Goal: Task Accomplishment & Management: Complete application form

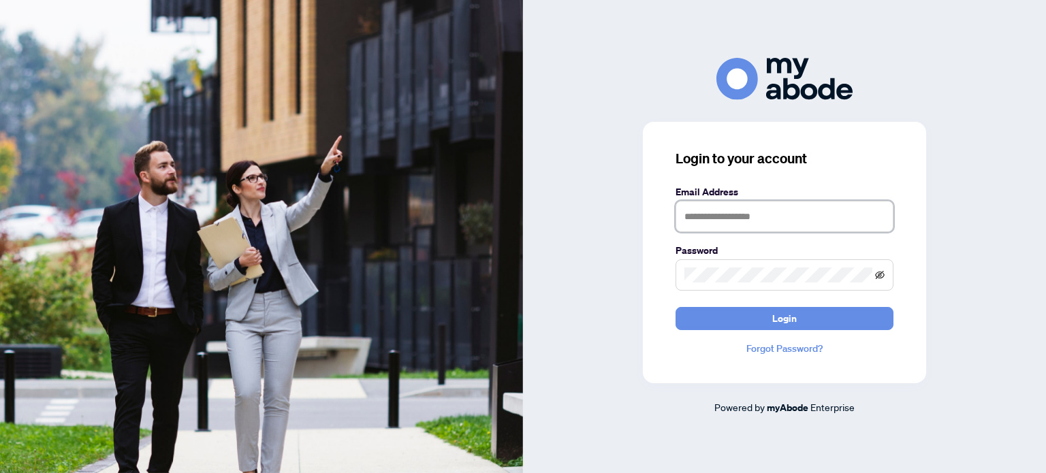
type input "**********"
click at [879, 277] on icon "eye-invisible" at bounding box center [880, 275] width 10 height 10
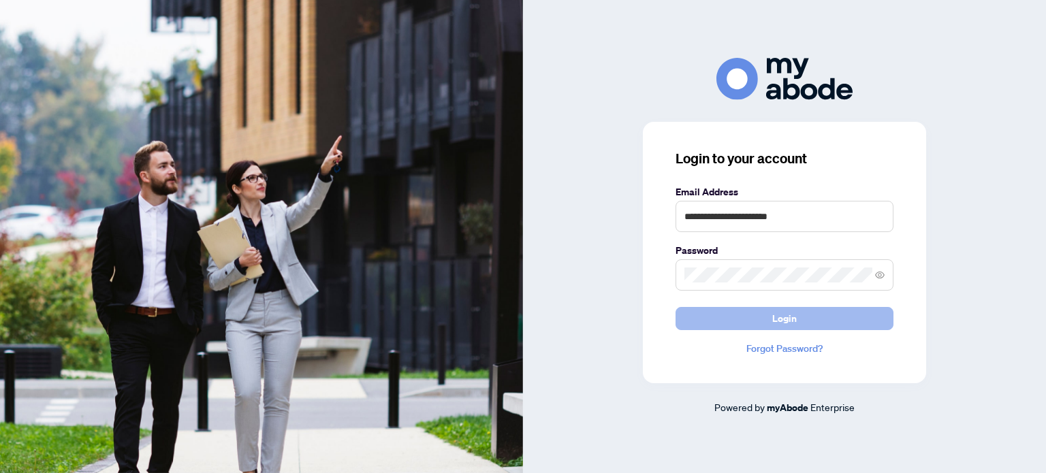
click at [785, 322] on span "Login" at bounding box center [784, 319] width 25 height 22
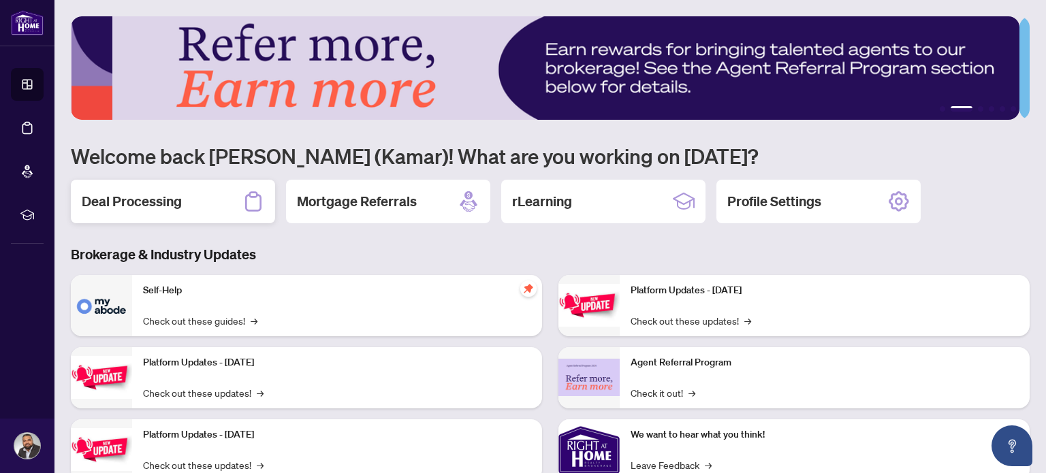
click at [148, 208] on h2 "Deal Processing" at bounding box center [132, 201] width 100 height 19
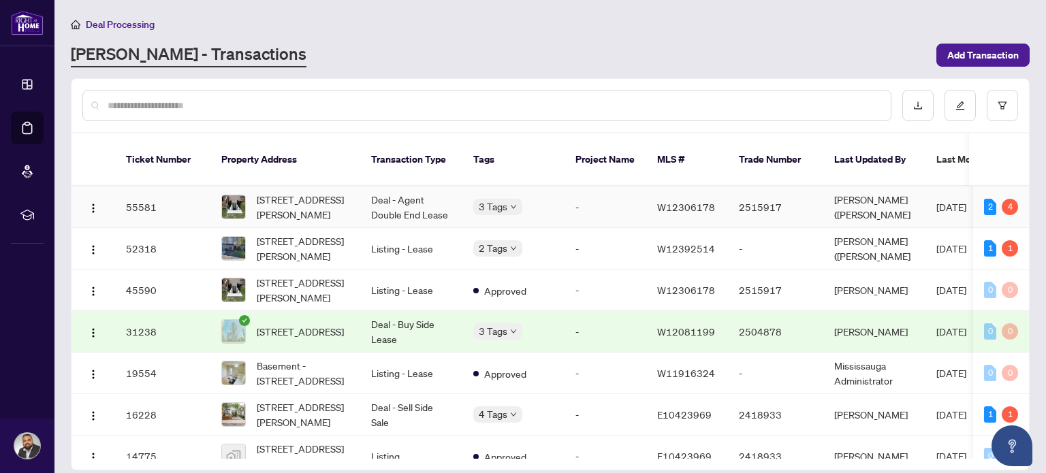
click at [585, 195] on td "-" at bounding box center [606, 208] width 82 height 42
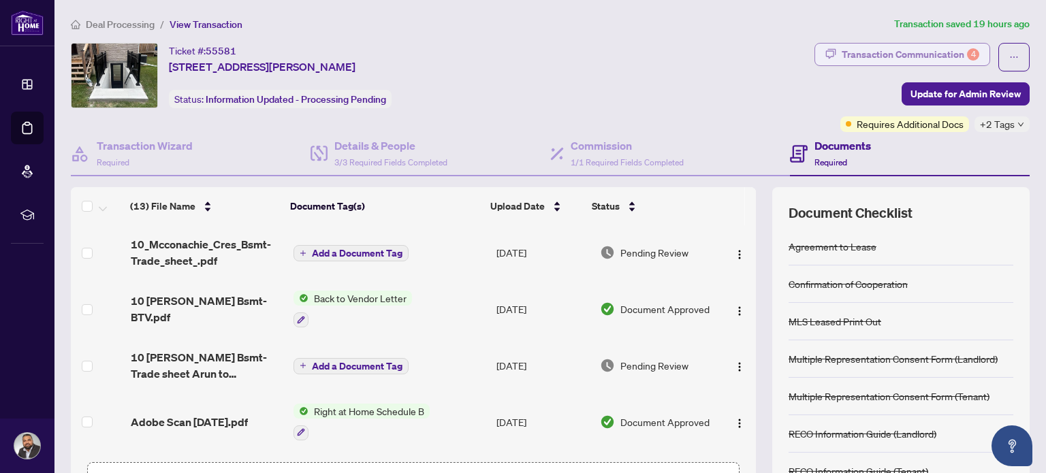
click at [946, 50] on div "Transaction Communication 4" at bounding box center [911, 55] width 138 height 22
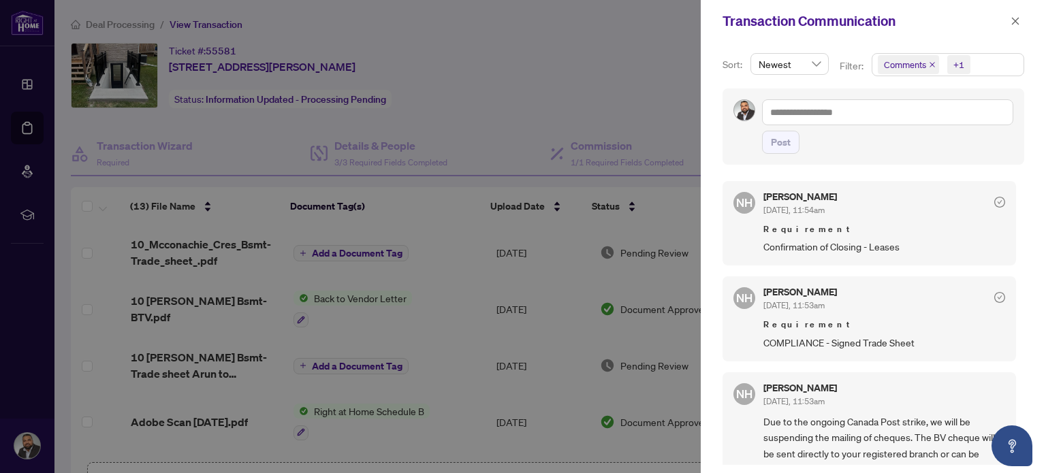
scroll to position [136, 0]
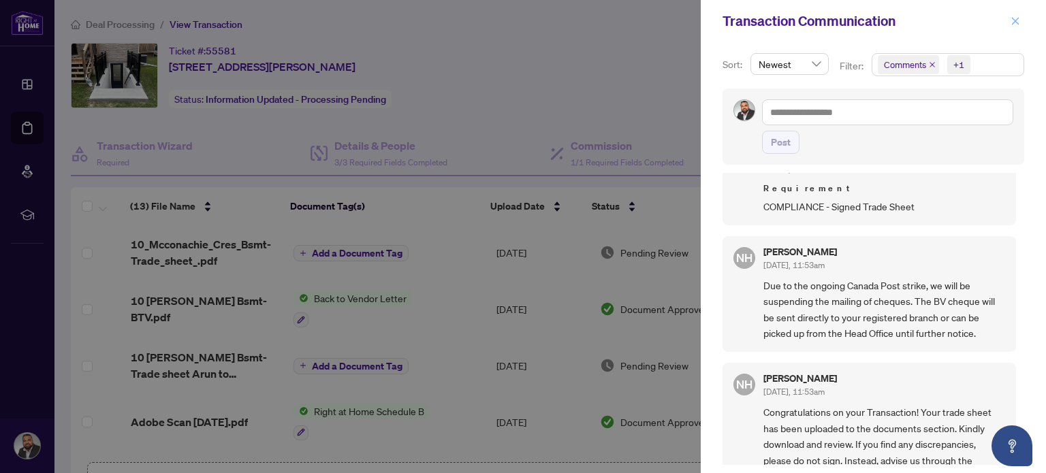
click at [1014, 21] on icon "close" at bounding box center [1016, 21] width 10 height 10
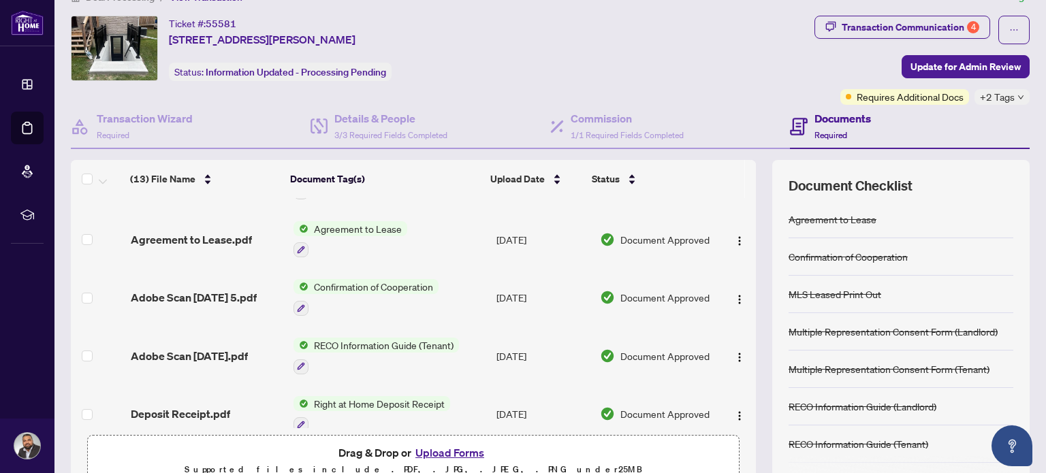
scroll to position [514, 0]
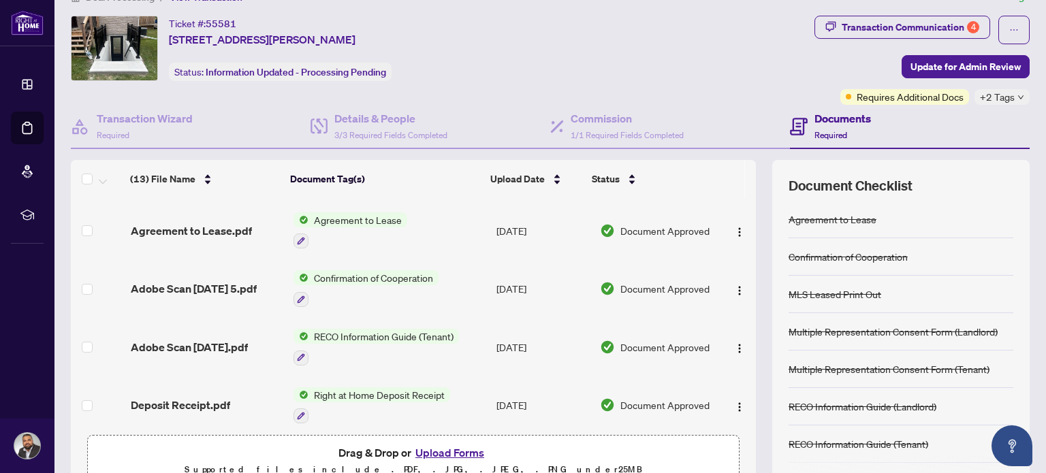
click at [445, 448] on button "Upload Forms" at bounding box center [449, 453] width 77 height 18
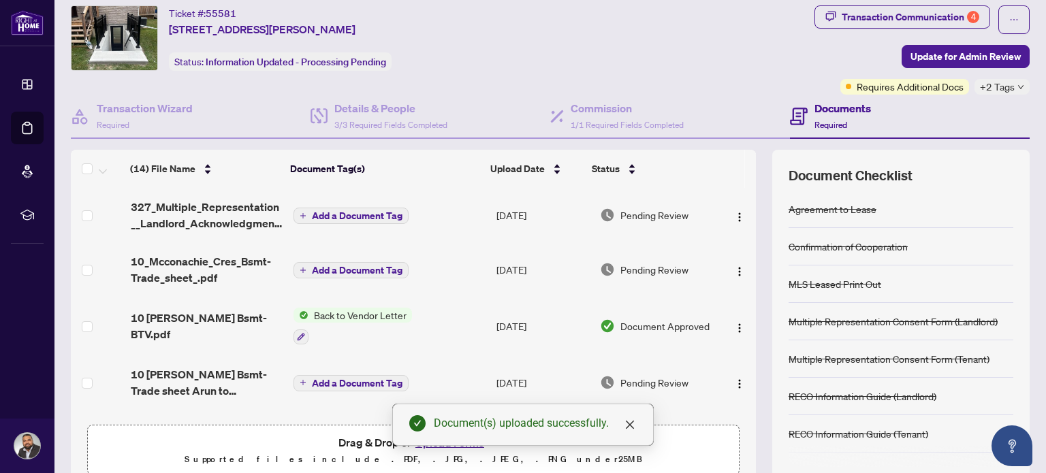
scroll to position [0, 0]
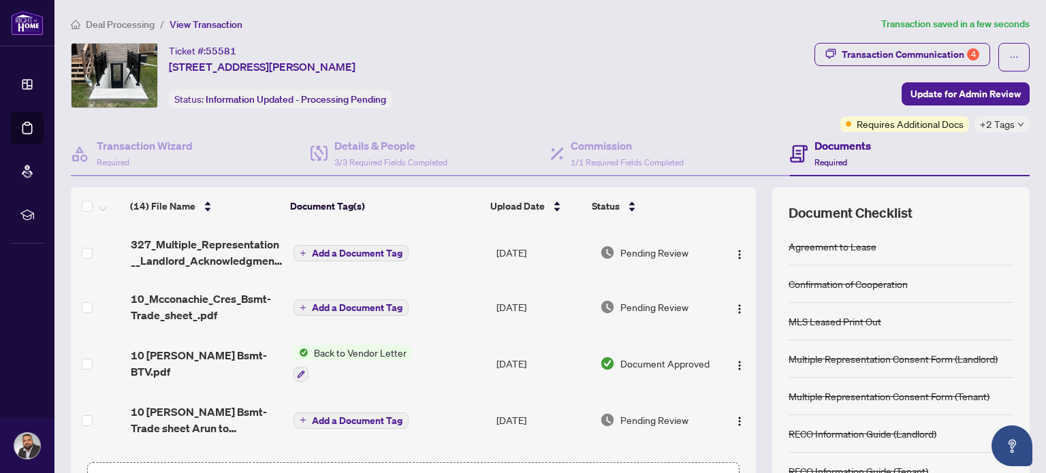
click at [331, 303] on span "Add a Document Tag" at bounding box center [357, 308] width 91 height 10
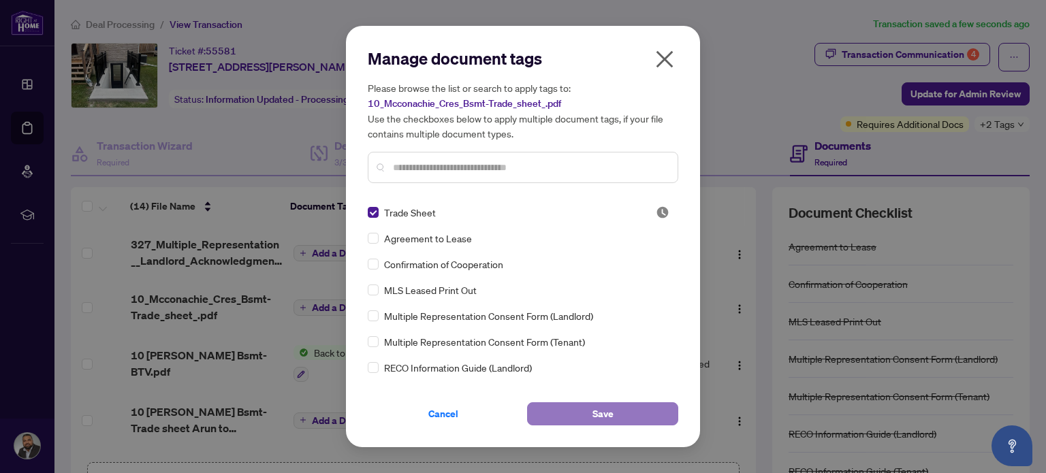
click at [597, 413] on span "Save" at bounding box center [603, 414] width 21 height 22
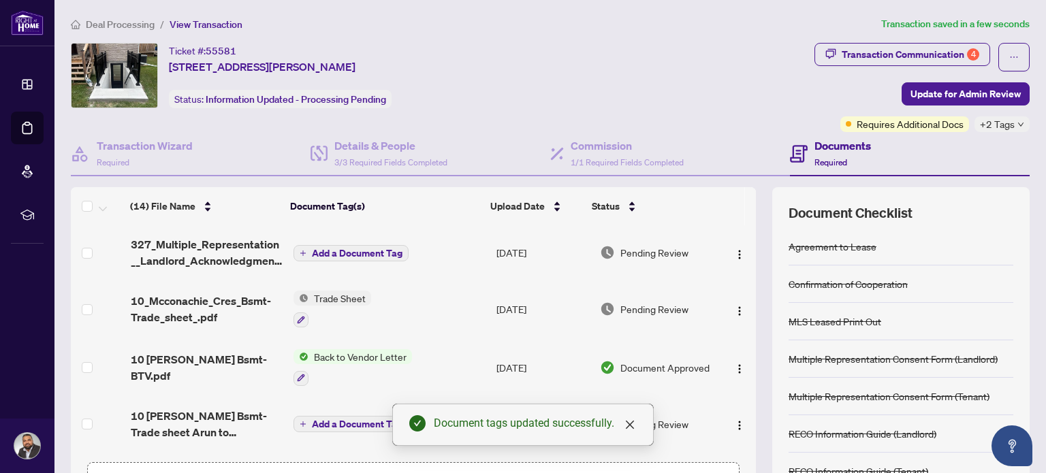
click at [322, 249] on span "Add a Document Tag" at bounding box center [357, 254] width 91 height 10
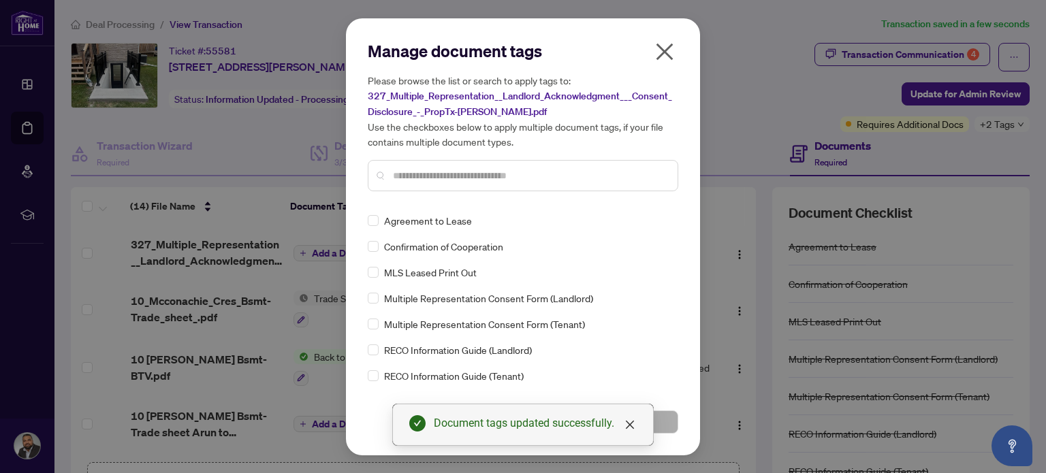
click at [436, 168] on input "text" at bounding box center [530, 175] width 274 height 15
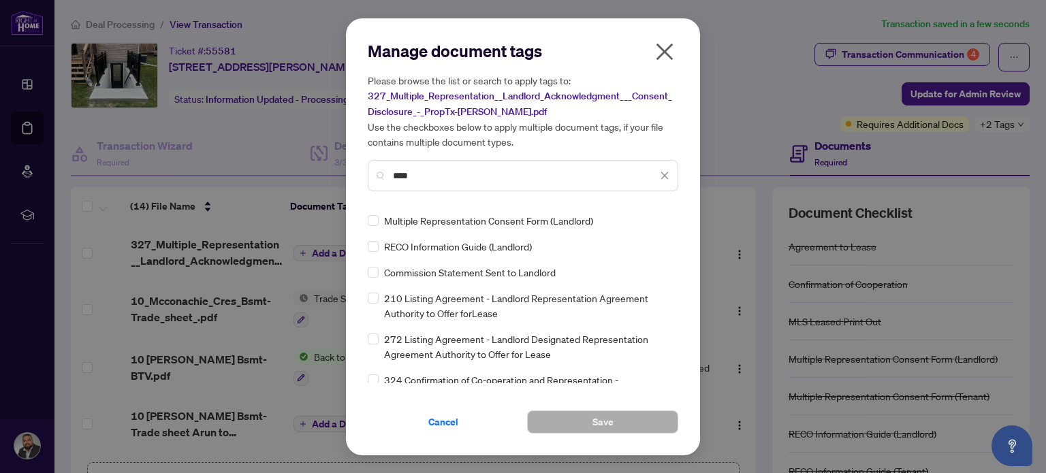
type input "****"
click at [595, 418] on span "Save" at bounding box center [603, 422] width 21 height 22
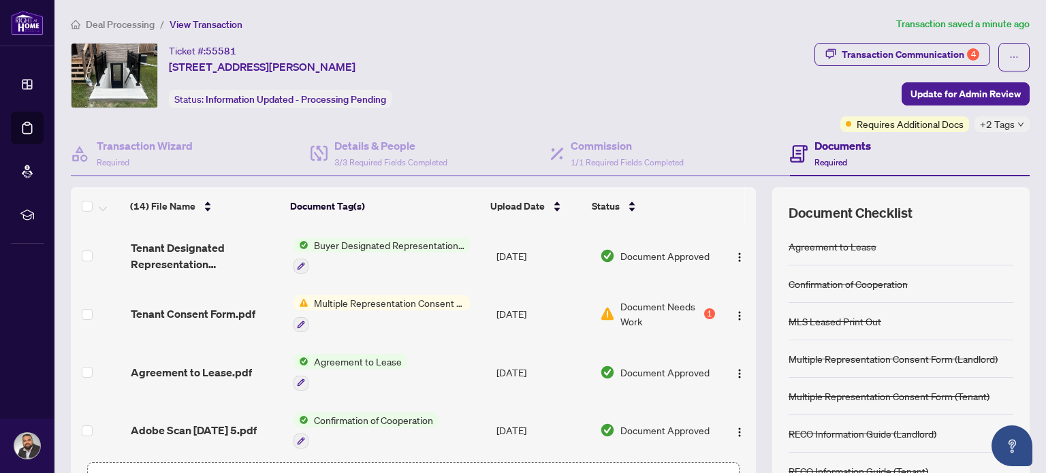
scroll to position [477, 0]
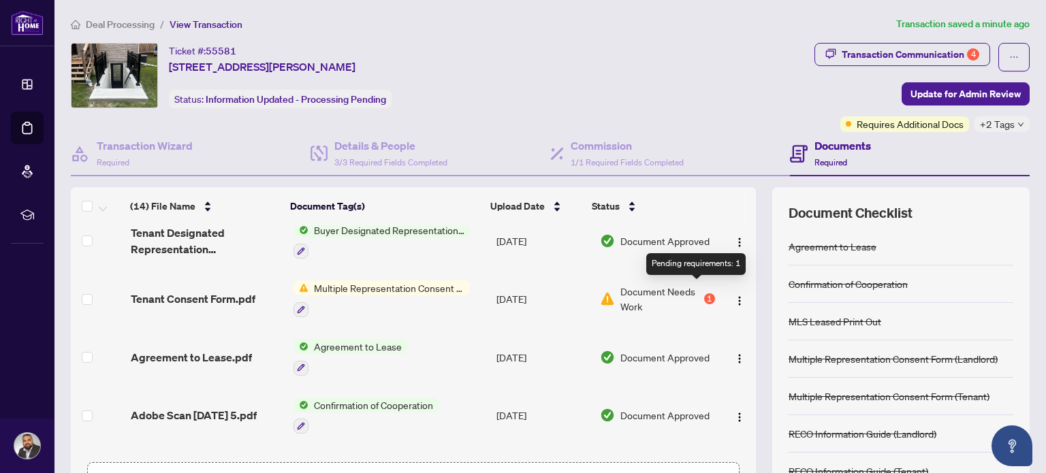
click at [704, 294] on div "1" at bounding box center [709, 299] width 11 height 11
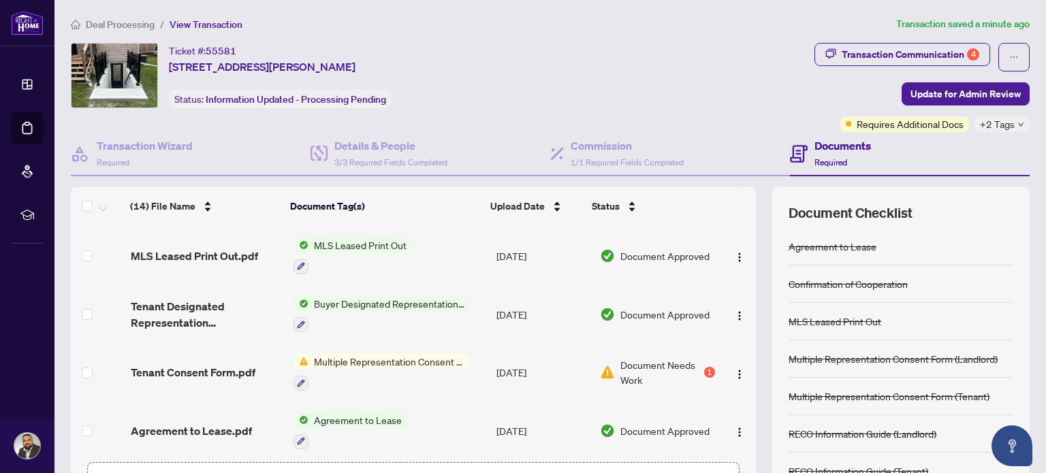
scroll to position [409, 0]
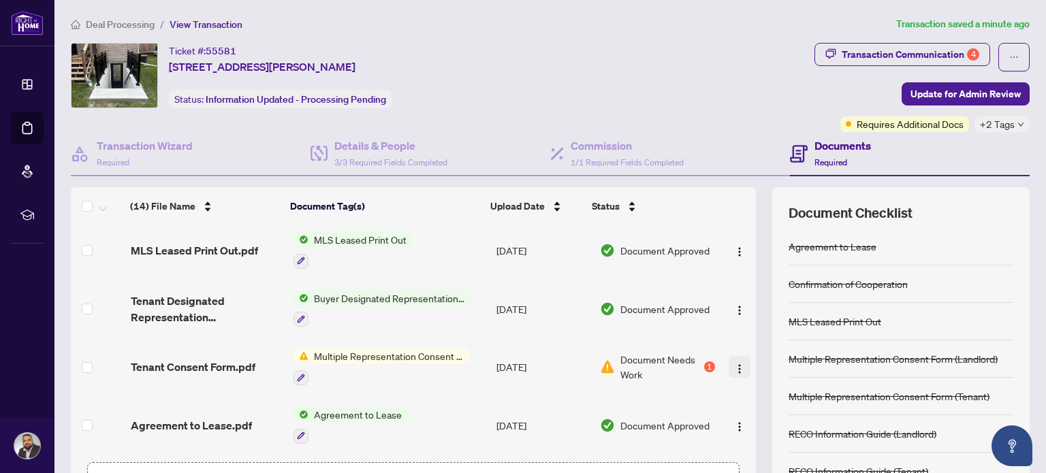
click at [734, 364] on img "button" at bounding box center [739, 369] width 11 height 11
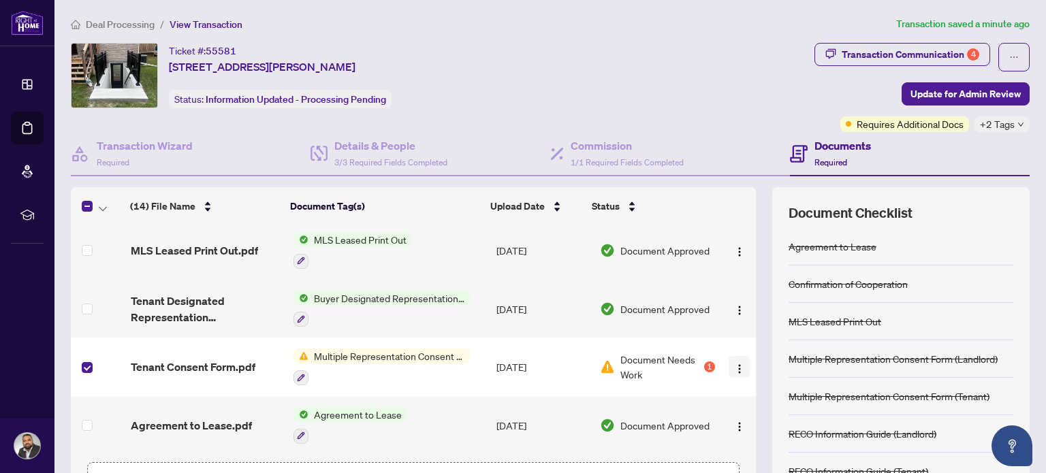
click at [734, 364] on img "button" at bounding box center [739, 369] width 11 height 11
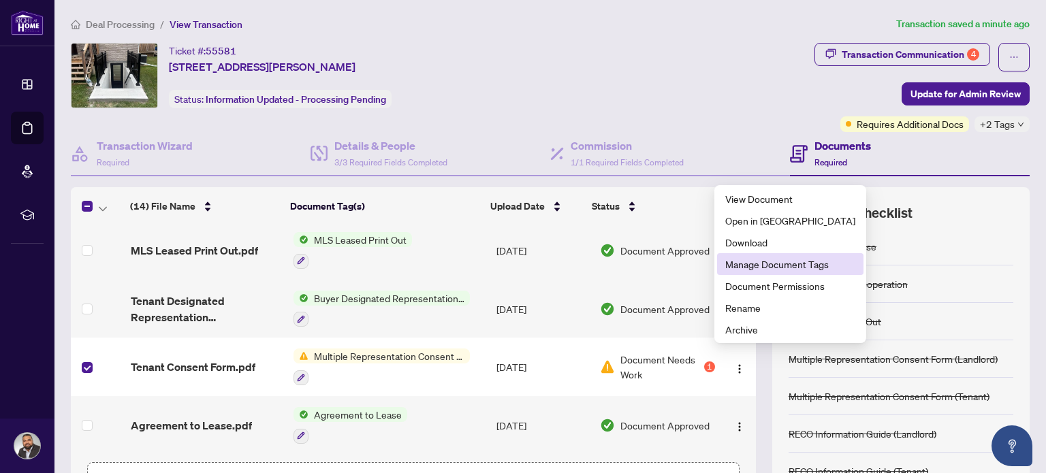
click at [758, 262] on span "Manage Document Tags" at bounding box center [790, 264] width 130 height 15
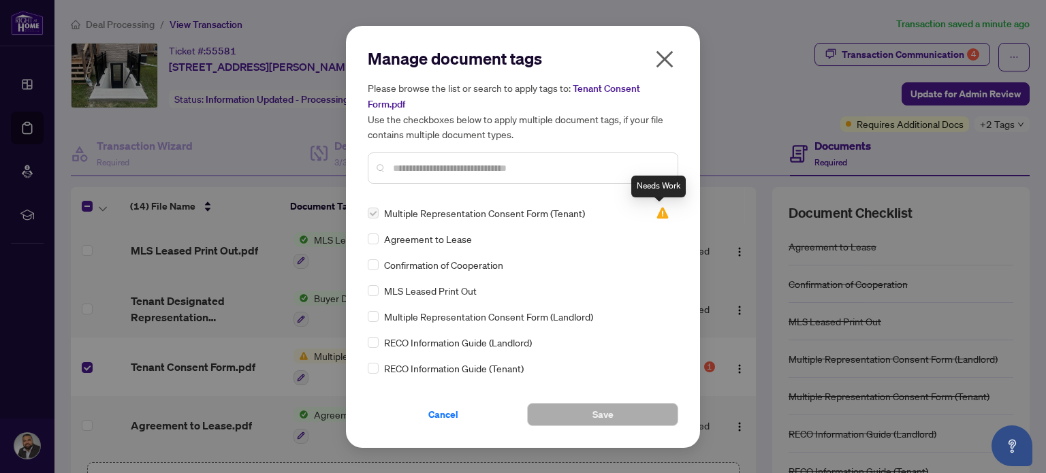
click at [657, 206] on img at bounding box center [663, 213] width 14 height 14
click at [439, 413] on span "Cancel" at bounding box center [443, 415] width 30 height 22
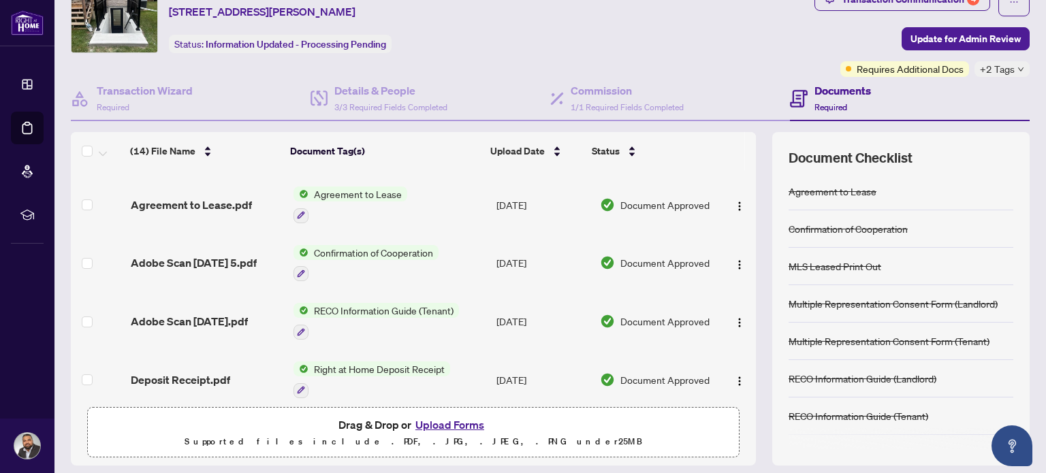
scroll to position [95, 0]
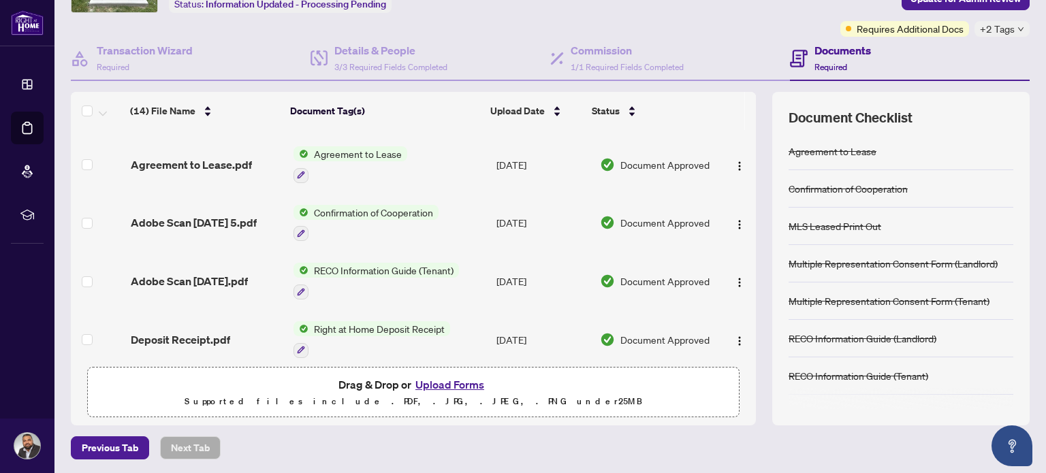
click at [444, 381] on button "Upload Forms" at bounding box center [449, 385] width 77 height 18
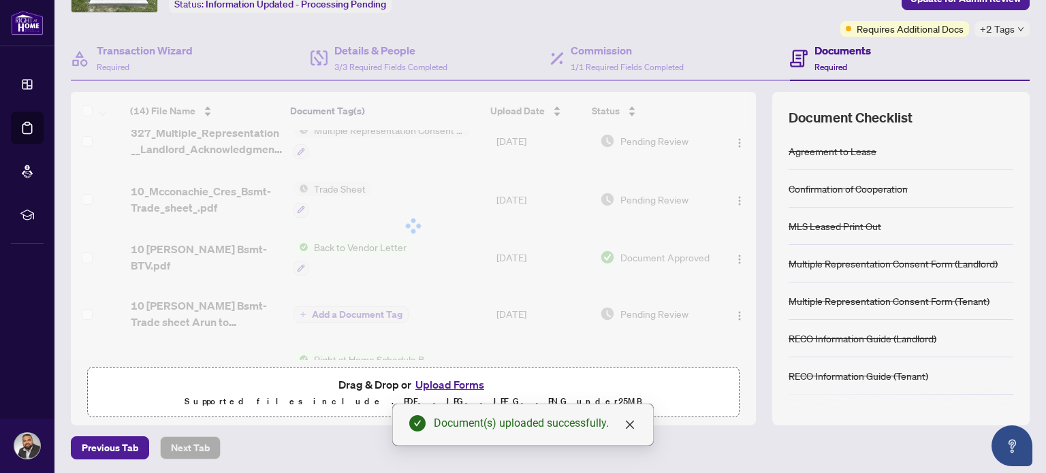
scroll to position [0, 0]
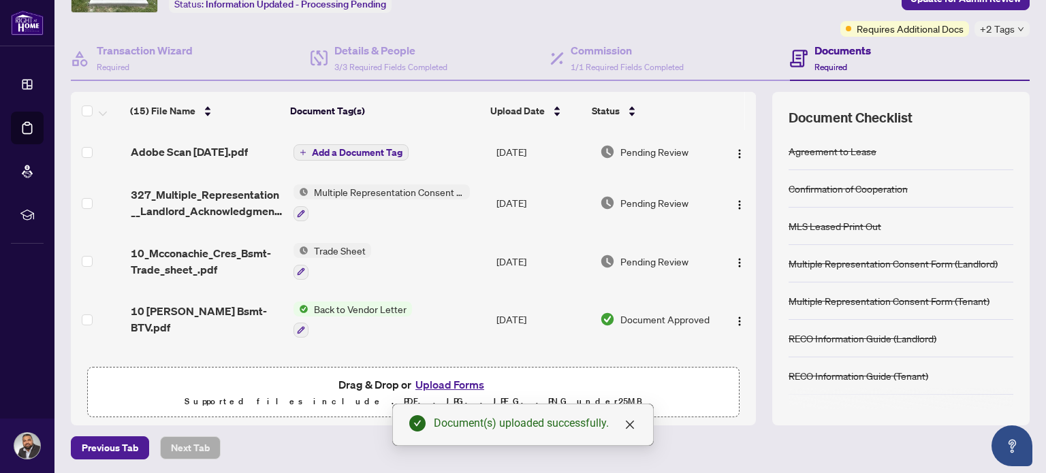
click at [371, 149] on span "Add a Document Tag" at bounding box center [357, 153] width 91 height 10
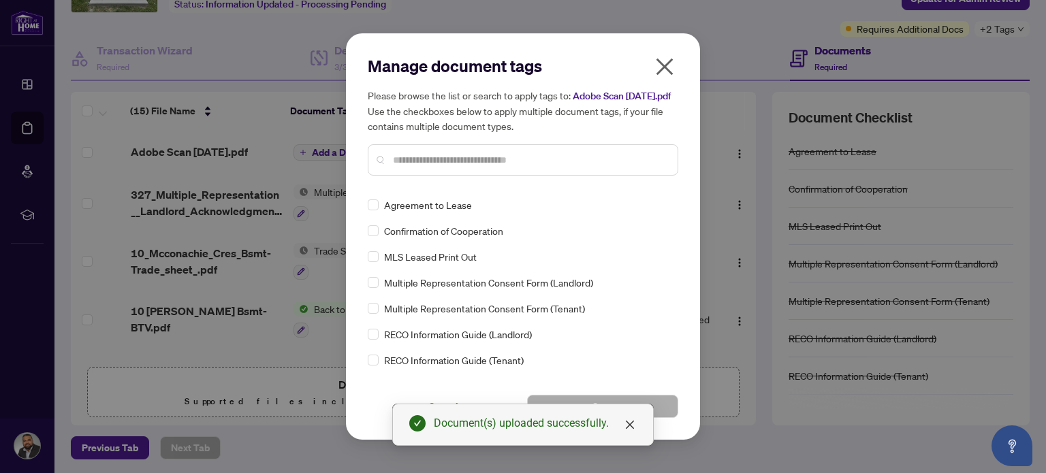
click at [418, 168] on input "text" at bounding box center [530, 160] width 274 height 15
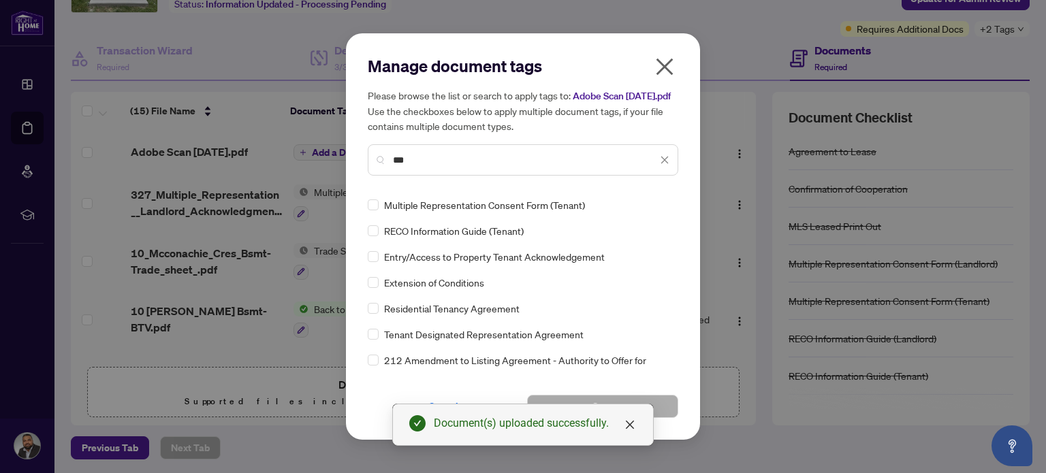
type input "***"
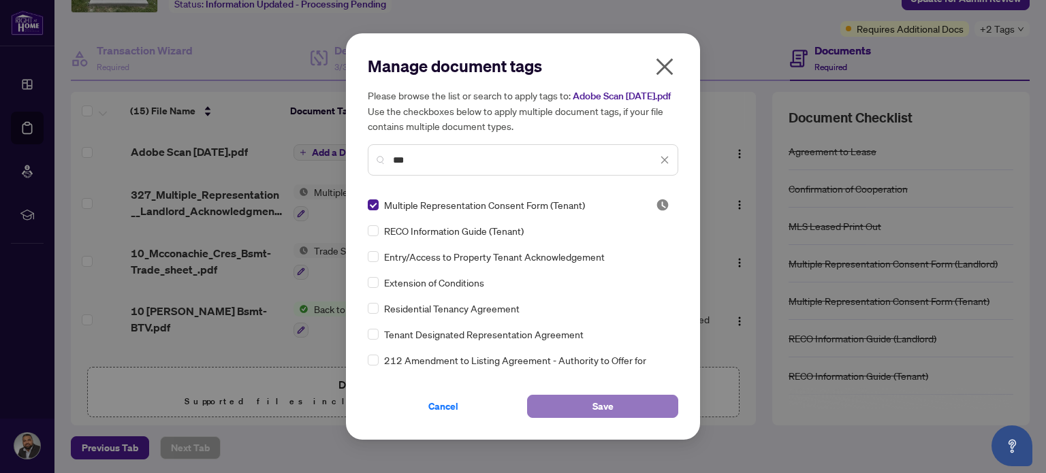
click at [613, 418] on button "Save" at bounding box center [602, 406] width 151 height 23
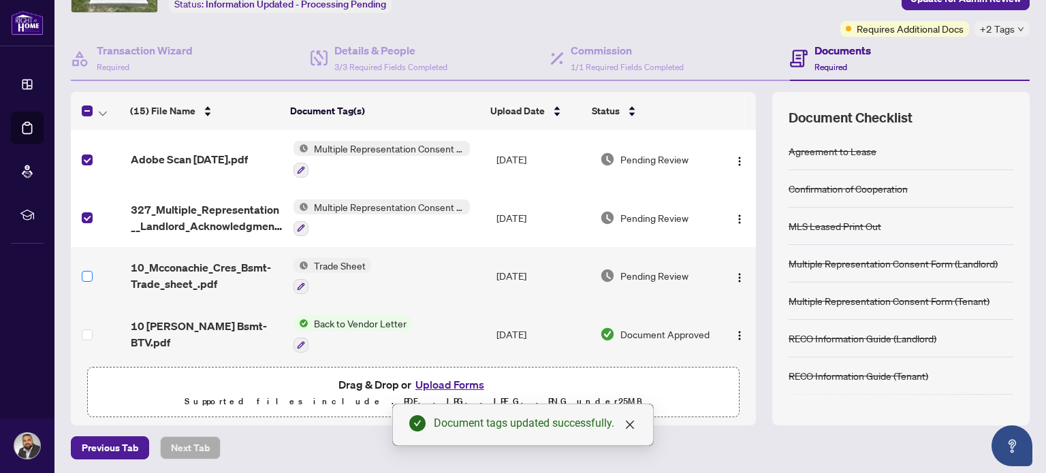
click at [84, 277] on label at bounding box center [87, 276] width 11 height 15
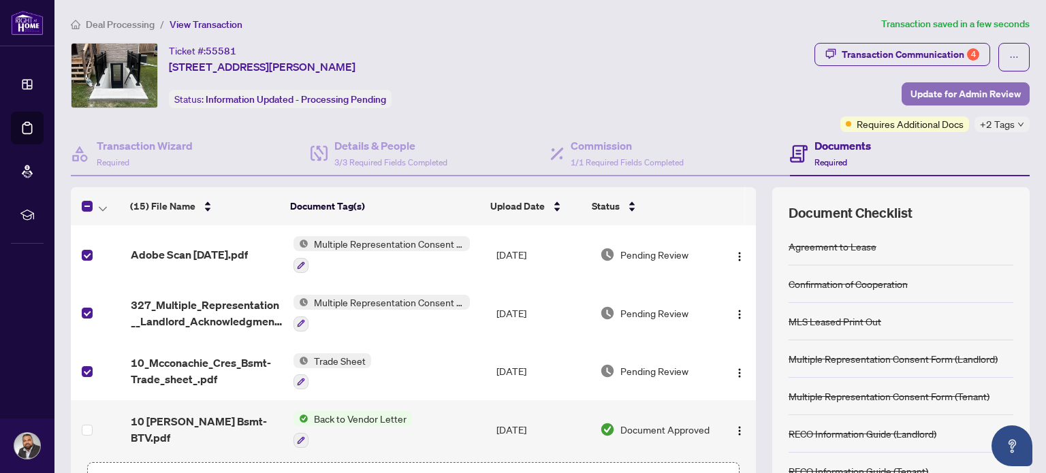
click at [956, 90] on span "Update for Admin Review" at bounding box center [966, 94] width 110 height 22
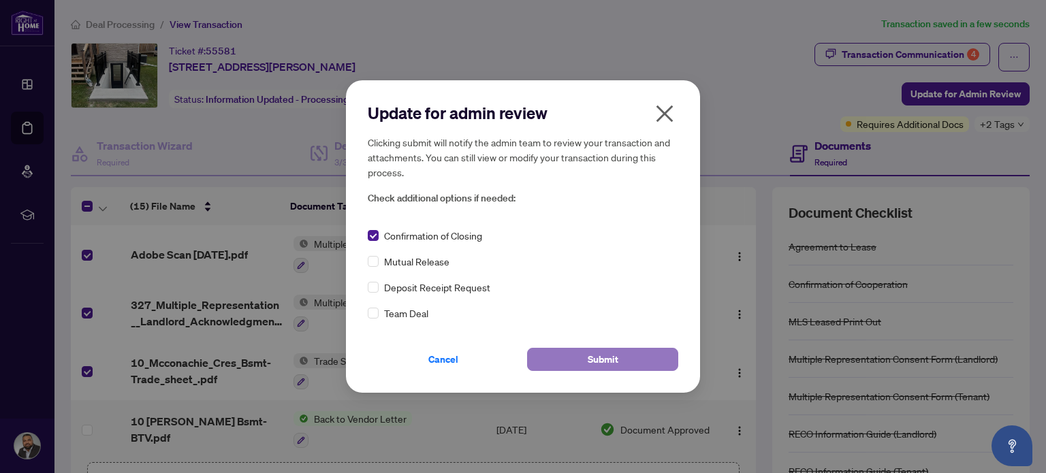
click at [601, 359] on span "Submit" at bounding box center [603, 360] width 31 height 22
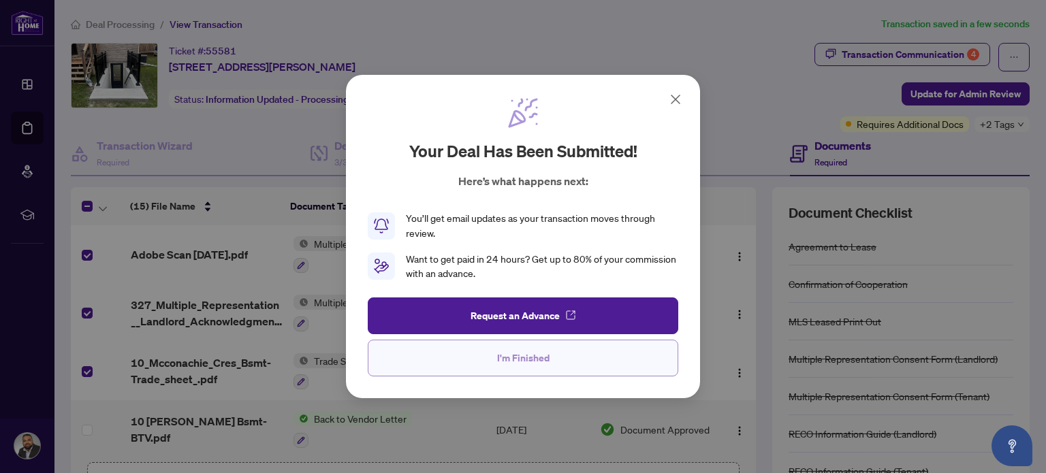
click at [514, 357] on span "I'm Finished" at bounding box center [523, 358] width 52 height 22
